Goal: Understand process/instructions: Learn about a topic

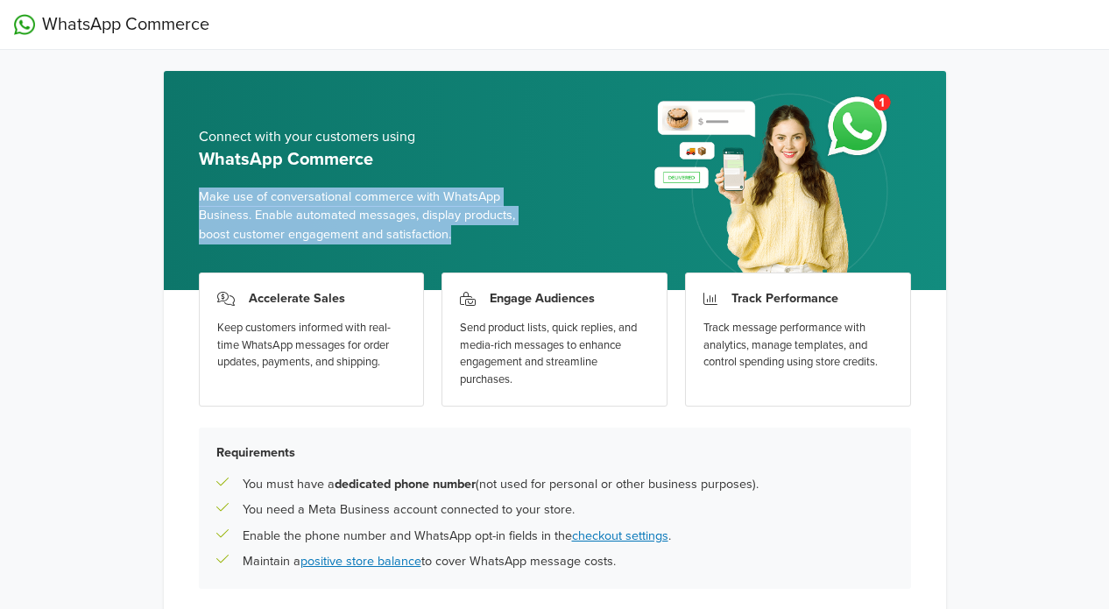
drag, startPoint x: 463, startPoint y: 237, endPoint x: 194, endPoint y: 192, distance: 271.9
click at [194, 192] on div "Connect with your customers using WhatsApp Commerce Make use of conversational …" at bounding box center [555, 180] width 782 height 219
click at [183, 164] on div at bounding box center [183, 164] width 0 height 0
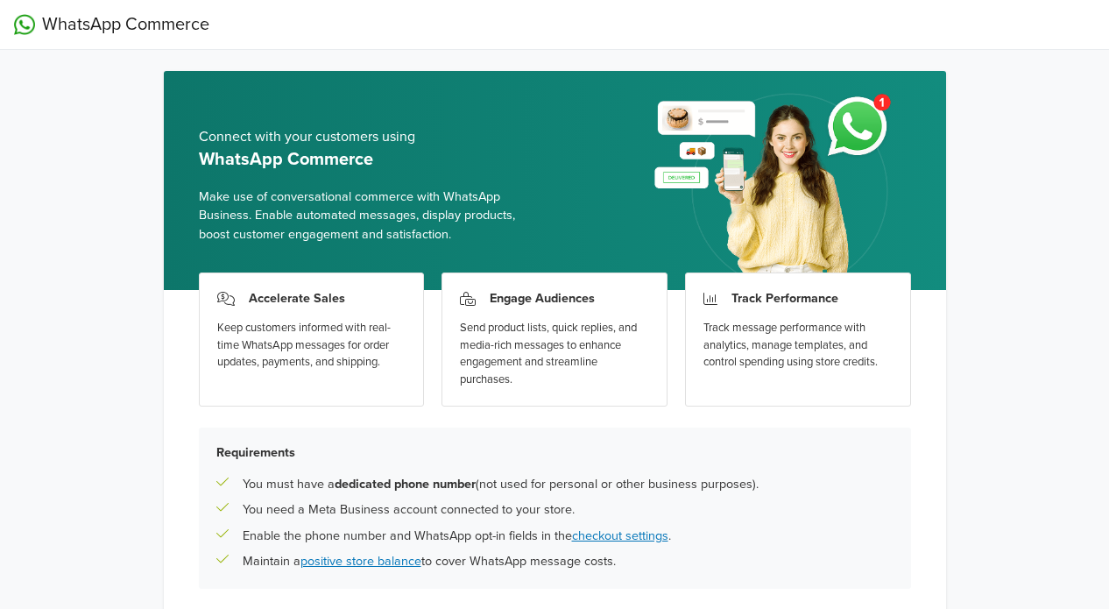
click at [897, 491] on div "Requirements You must have a dedicated phone number (not used for personal or o…" at bounding box center [555, 507] width 712 height 161
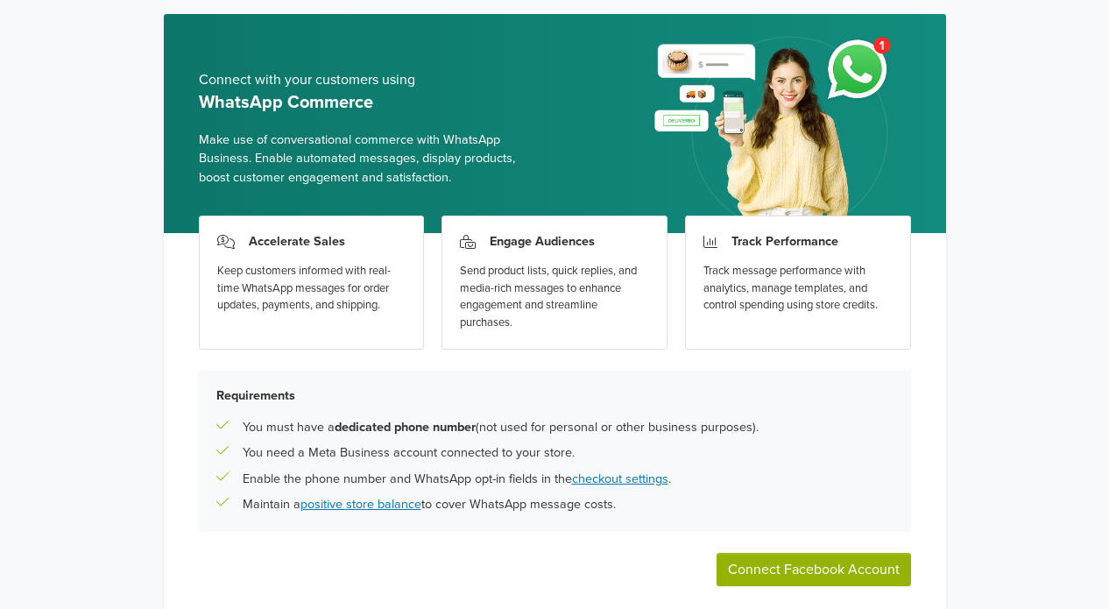
scroll to position [88, 0]
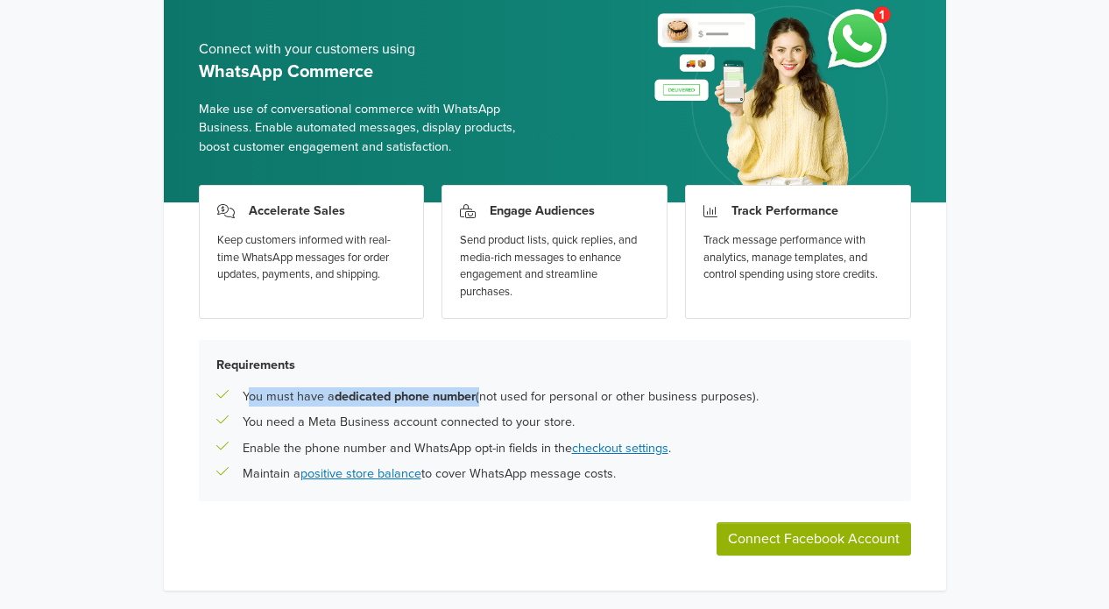
drag, startPoint x: 245, startPoint y: 392, endPoint x: 482, endPoint y: 399, distance: 236.6
click at [482, 399] on p "You must have a dedicated phone number (not used for personal or other business…" at bounding box center [501, 396] width 516 height 19
click at [470, 404] on div at bounding box center [470, 404] width 0 height 0
click at [683, 332] on div "Accelerate Sales Keep customers informed with real-time WhatsApp messages for o…" at bounding box center [555, 396] width 782 height 388
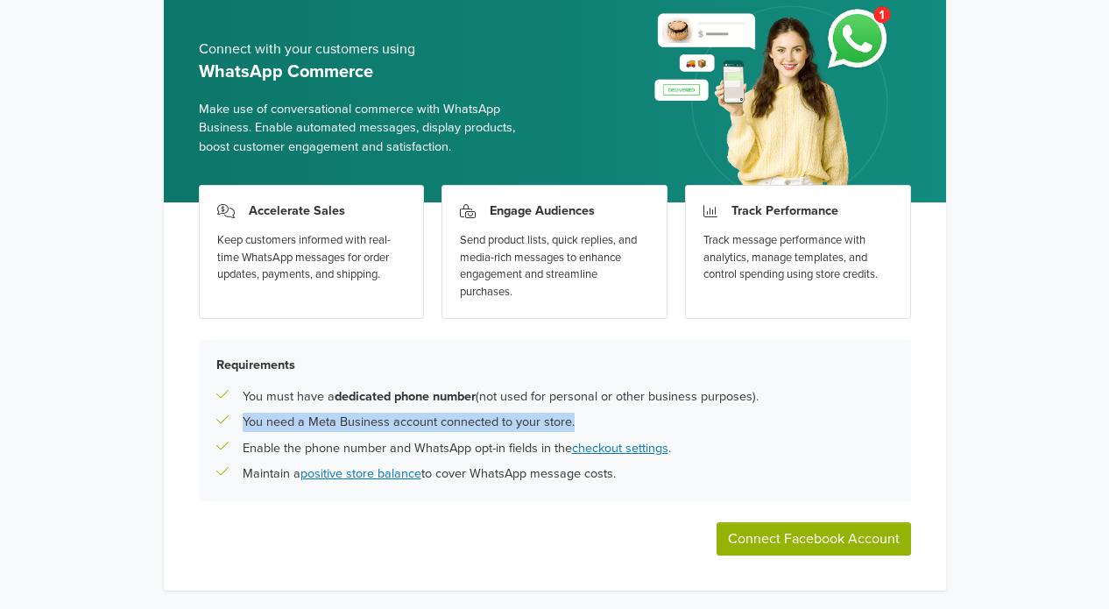
drag, startPoint x: 249, startPoint y: 421, endPoint x: 575, endPoint y: 420, distance: 325.9
click at [575, 420] on div "You need a Meta Business account connected to your store." at bounding box center [554, 422] width 677 height 19
click at [563, 389] on div at bounding box center [563, 389] width 0 height 0
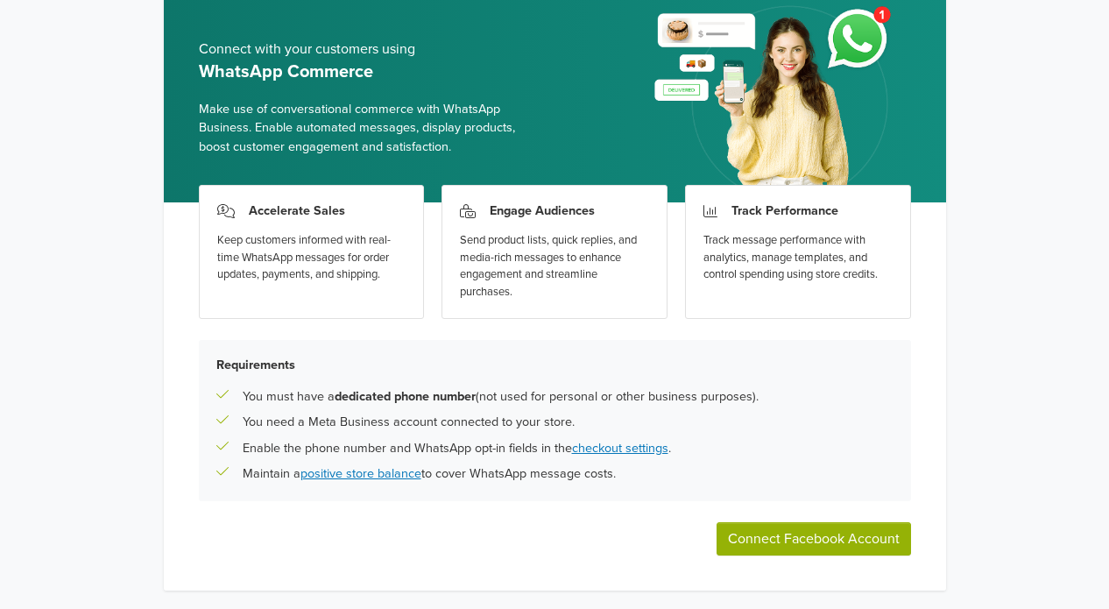
click at [554, 524] on div "Accelerate Sales Keep customers informed with real-time WhatsApp messages for o…" at bounding box center [555, 396] width 782 height 388
drag, startPoint x: 244, startPoint y: 447, endPoint x: 571, endPoint y: 452, distance: 327.6
click at [571, 452] on p "Enable the phone number and WhatsApp opt-in fields in the checkout settings ." at bounding box center [457, 448] width 428 height 19
click at [560, 455] on div at bounding box center [560, 455] width 0 height 0
click at [508, 536] on div "Accelerate Sales Keep customers informed with real-time WhatsApp messages for o…" at bounding box center [555, 396] width 782 height 388
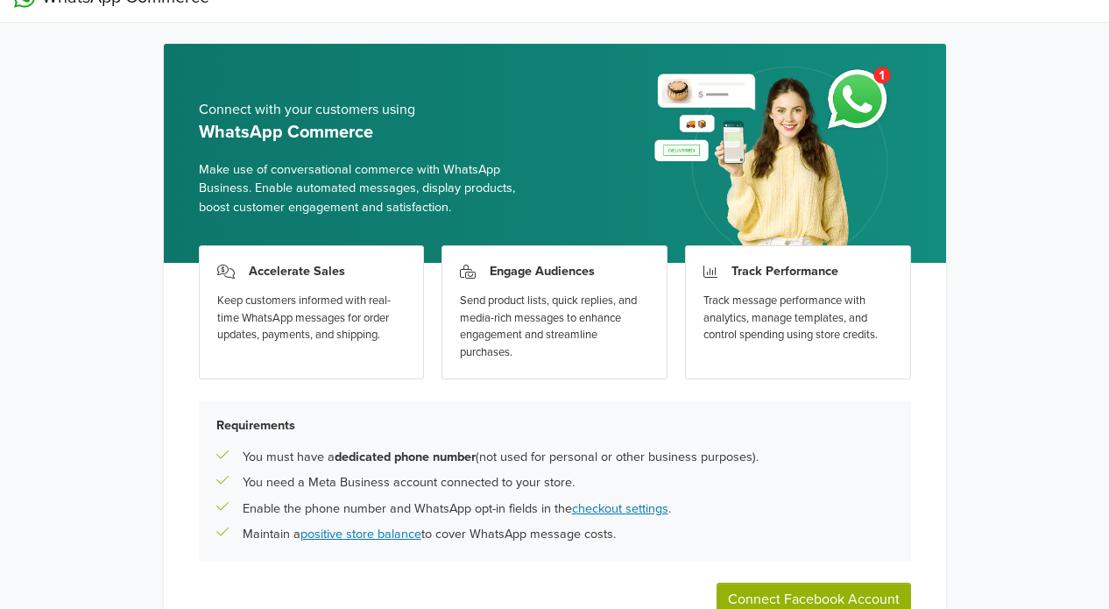
scroll to position [0, 0]
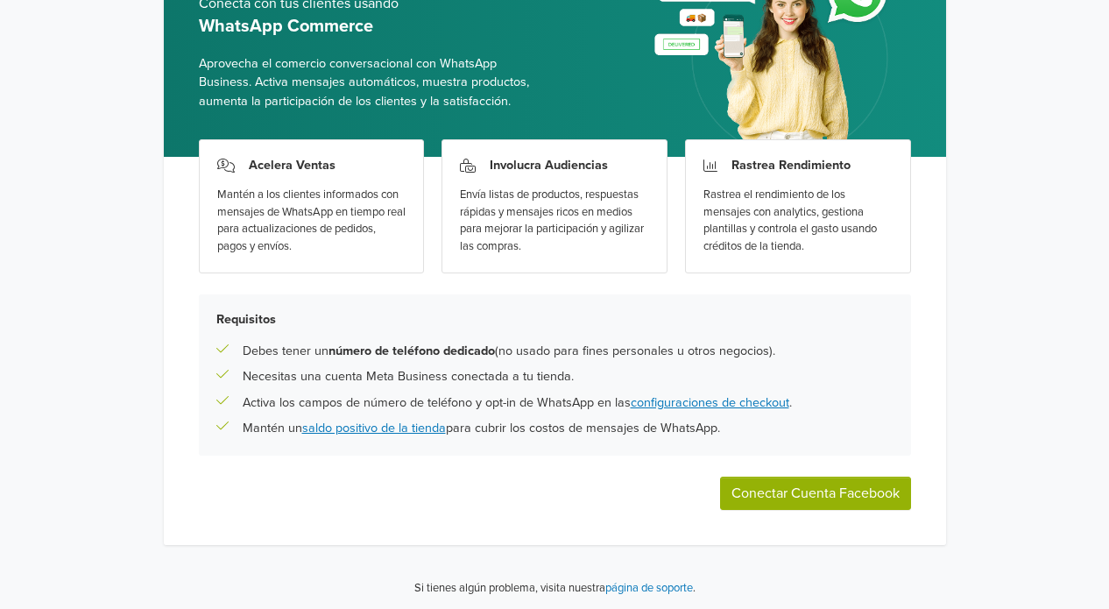
scroll to position [134, 0]
